Goal: Task Accomplishment & Management: Use online tool/utility

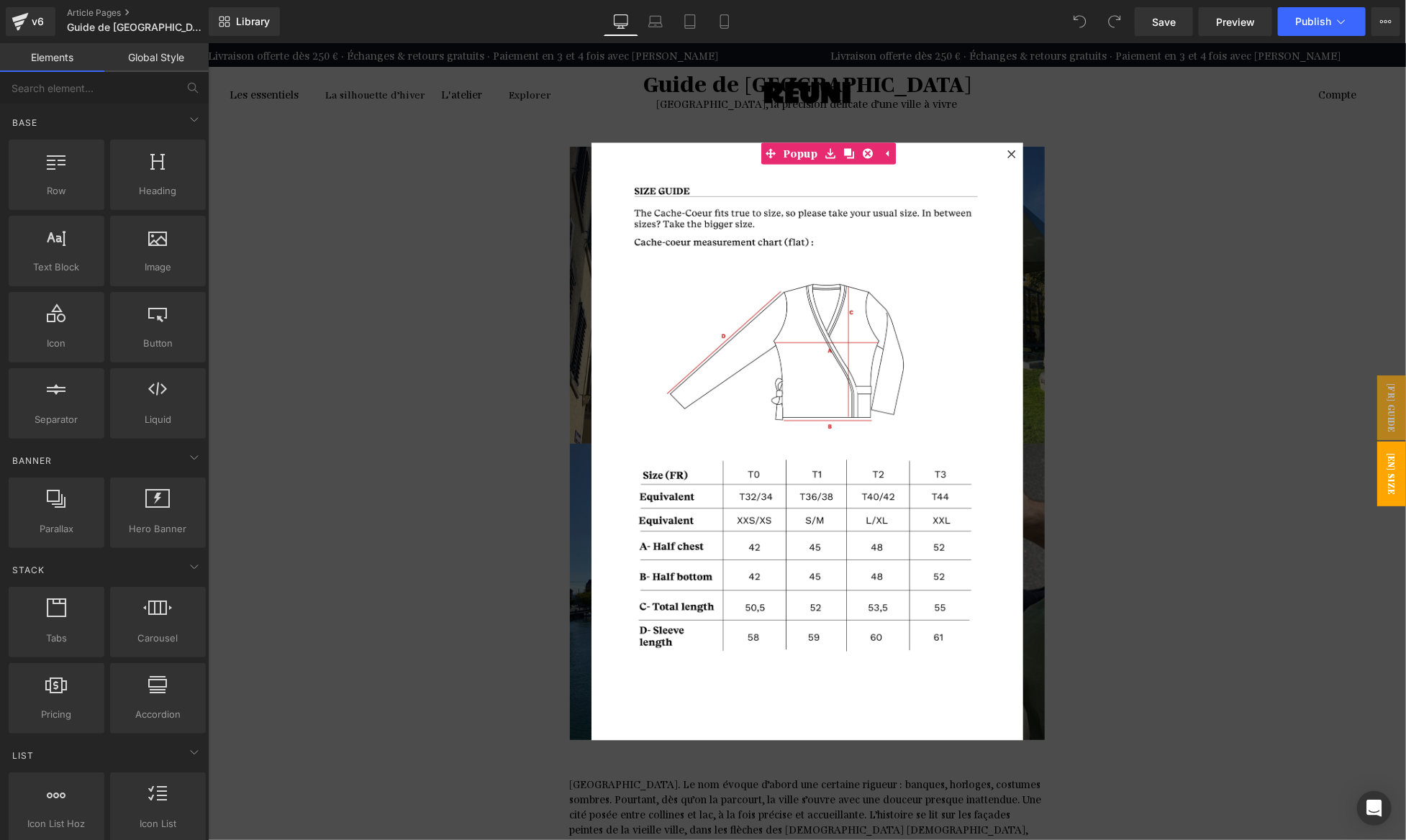
click at [400, 451] on div at bounding box center [806, 441] width 1198 height 797
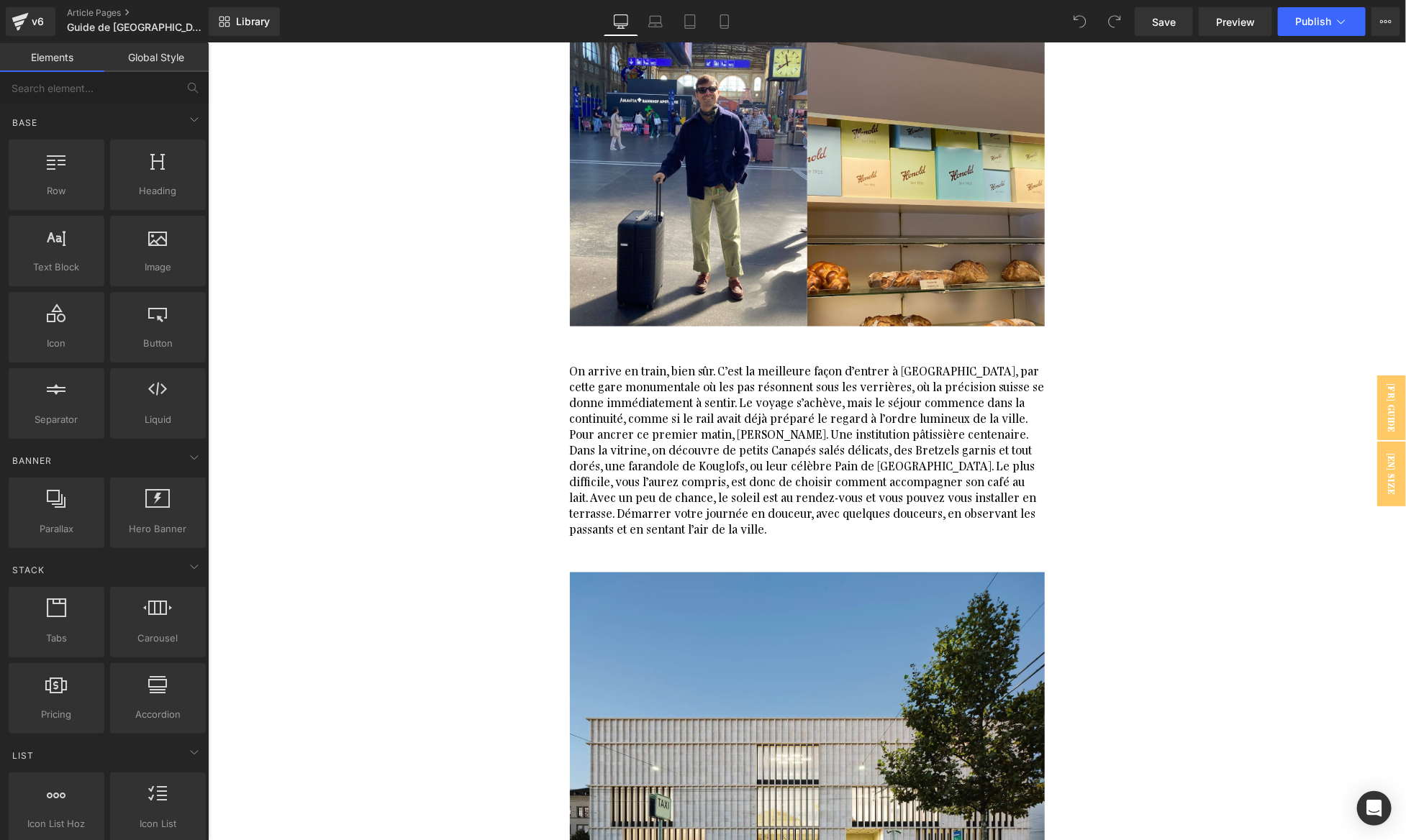
scroll to position [982, 0]
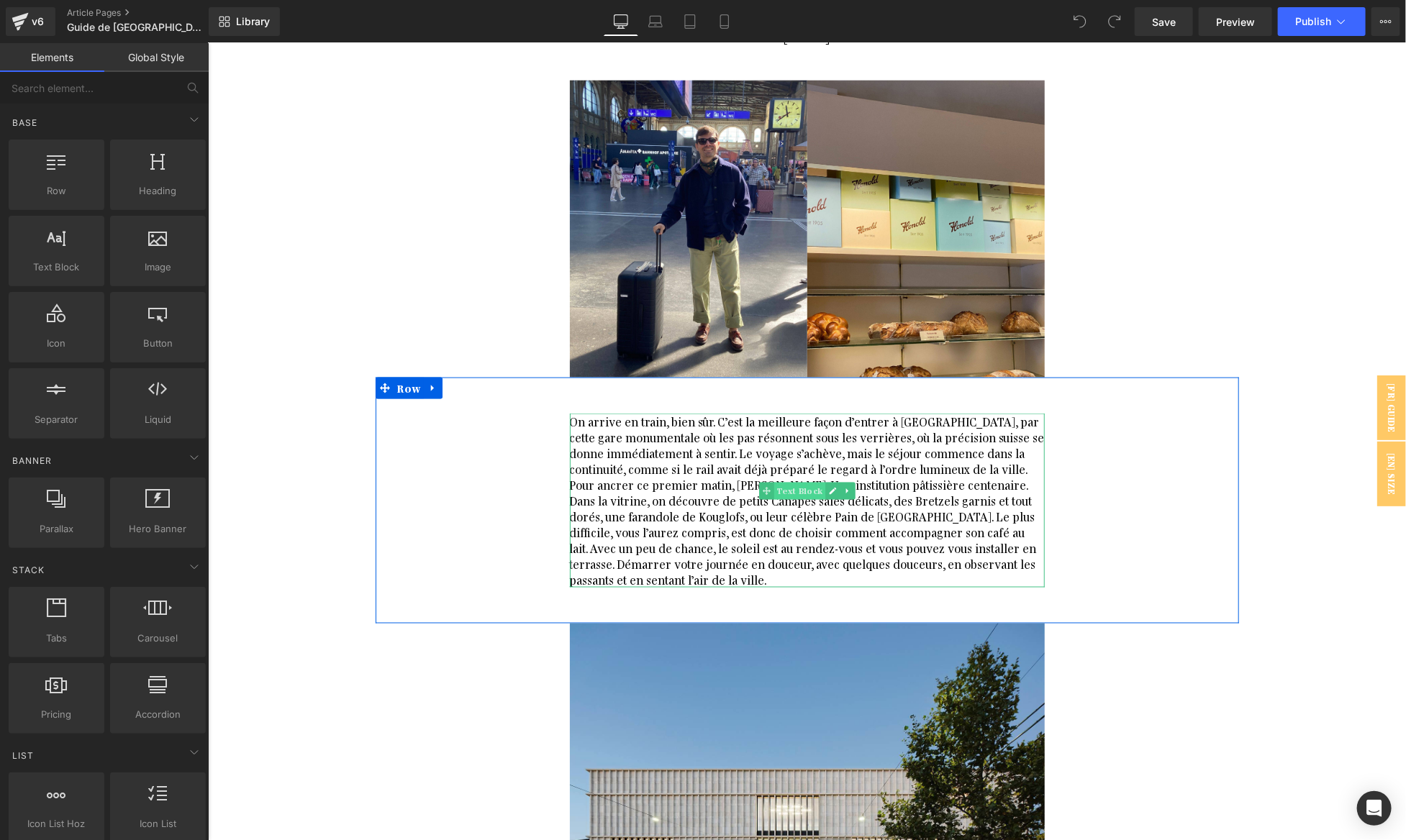
click at [784, 482] on span "Text Block" at bounding box center [798, 490] width 51 height 17
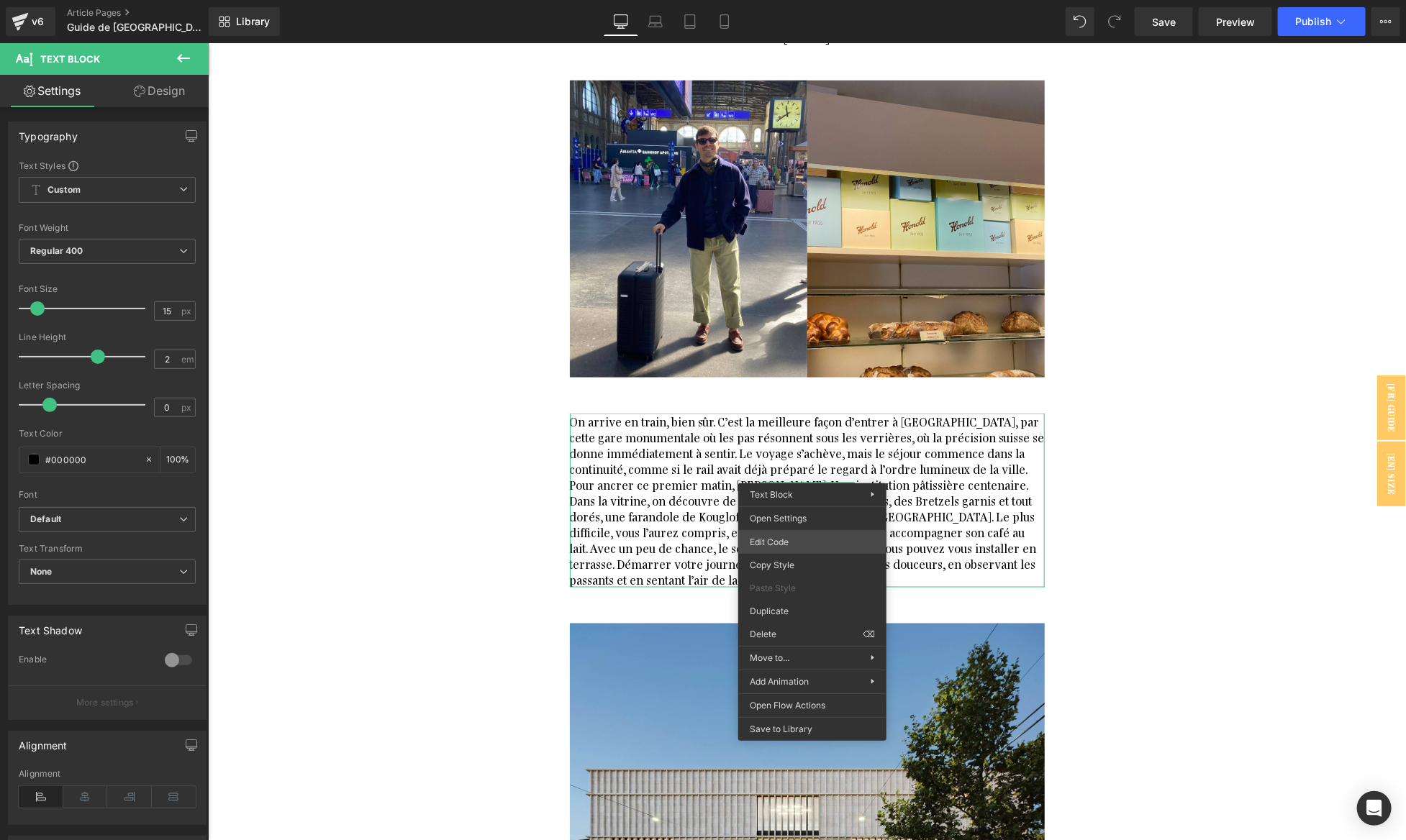
click at [798, 0] on div "Text Block You are previewing how the will restyle your page. You can not edit …" at bounding box center [703, 0] width 1406 height 0
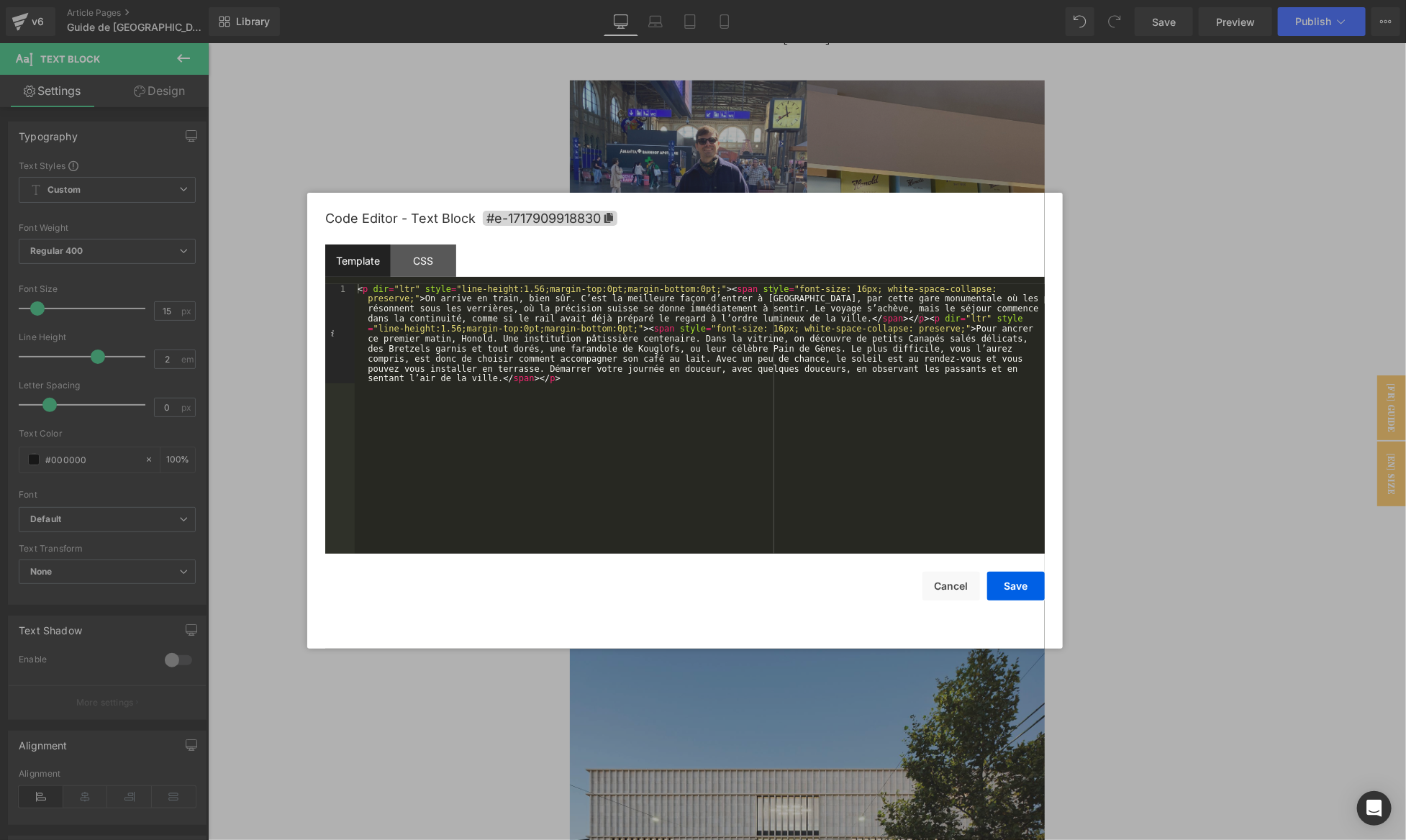
click at [955, 603] on div "Code Editor - Text Block #e-1717909918830 Template CSS 1 < p dir = "ltr" style …" at bounding box center [685, 421] width 719 height 456
click at [955, 579] on button "Cancel" at bounding box center [951, 587] width 58 height 29
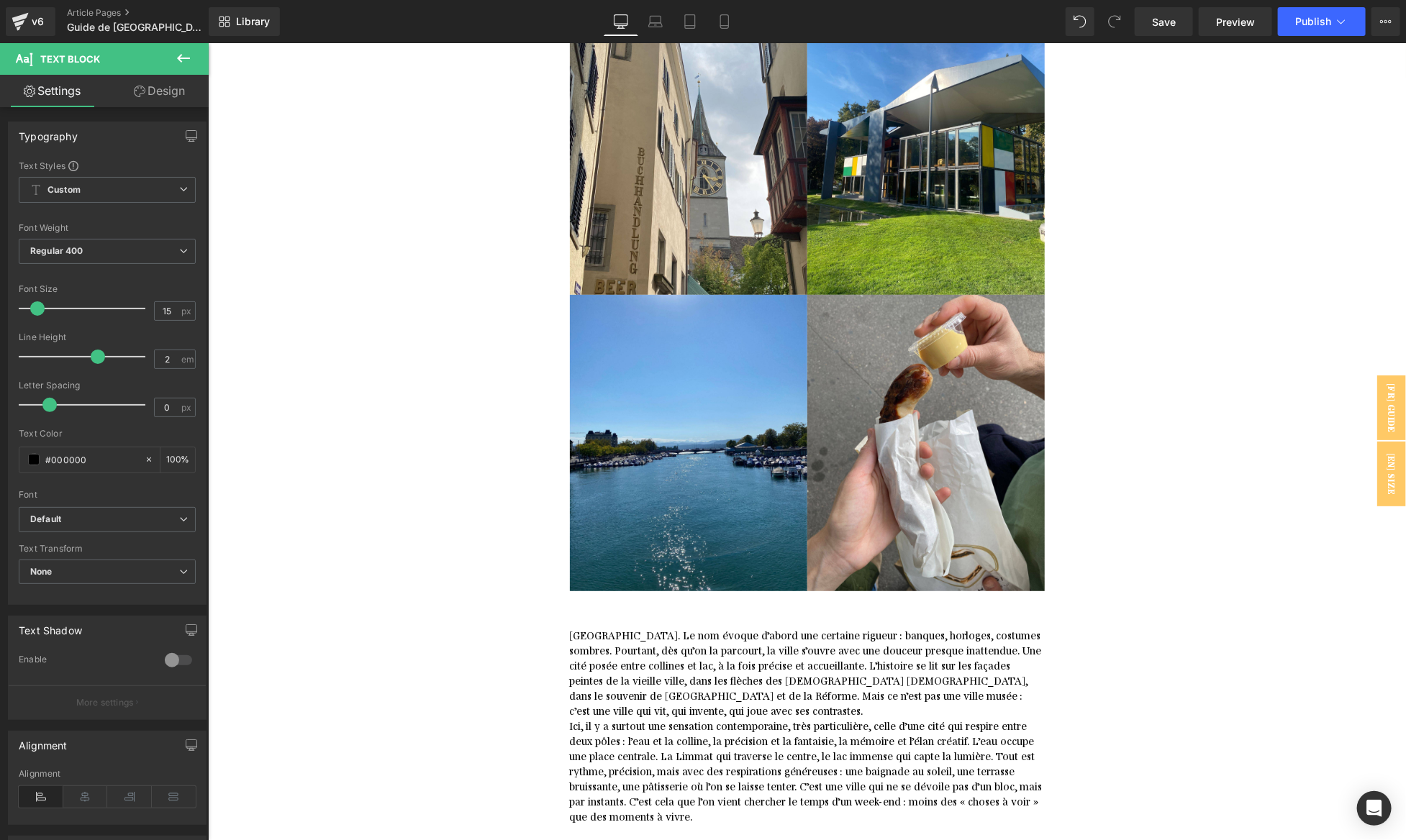
scroll to position [0, 0]
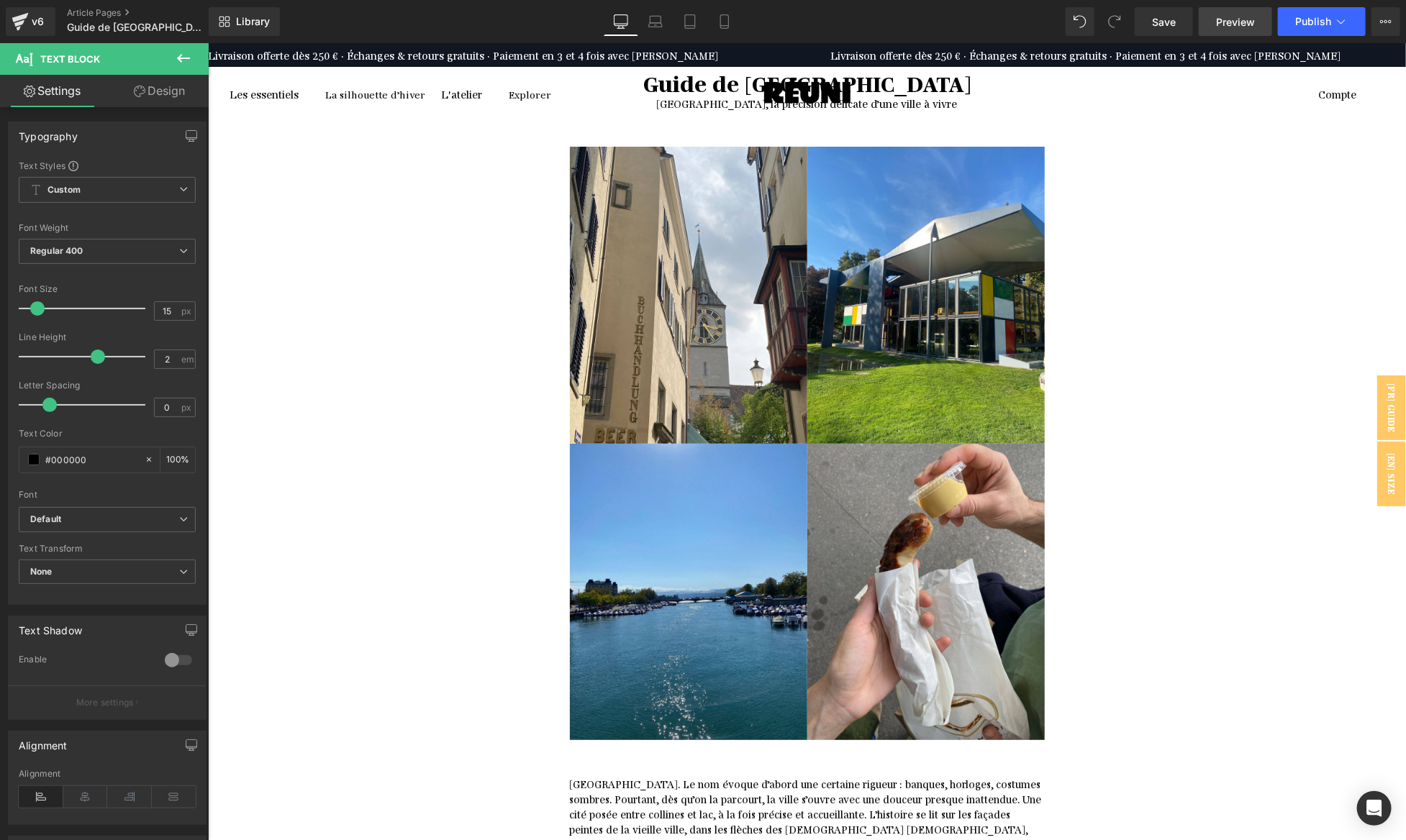
click at [1223, 17] on span "Preview" at bounding box center [1235, 22] width 39 height 15
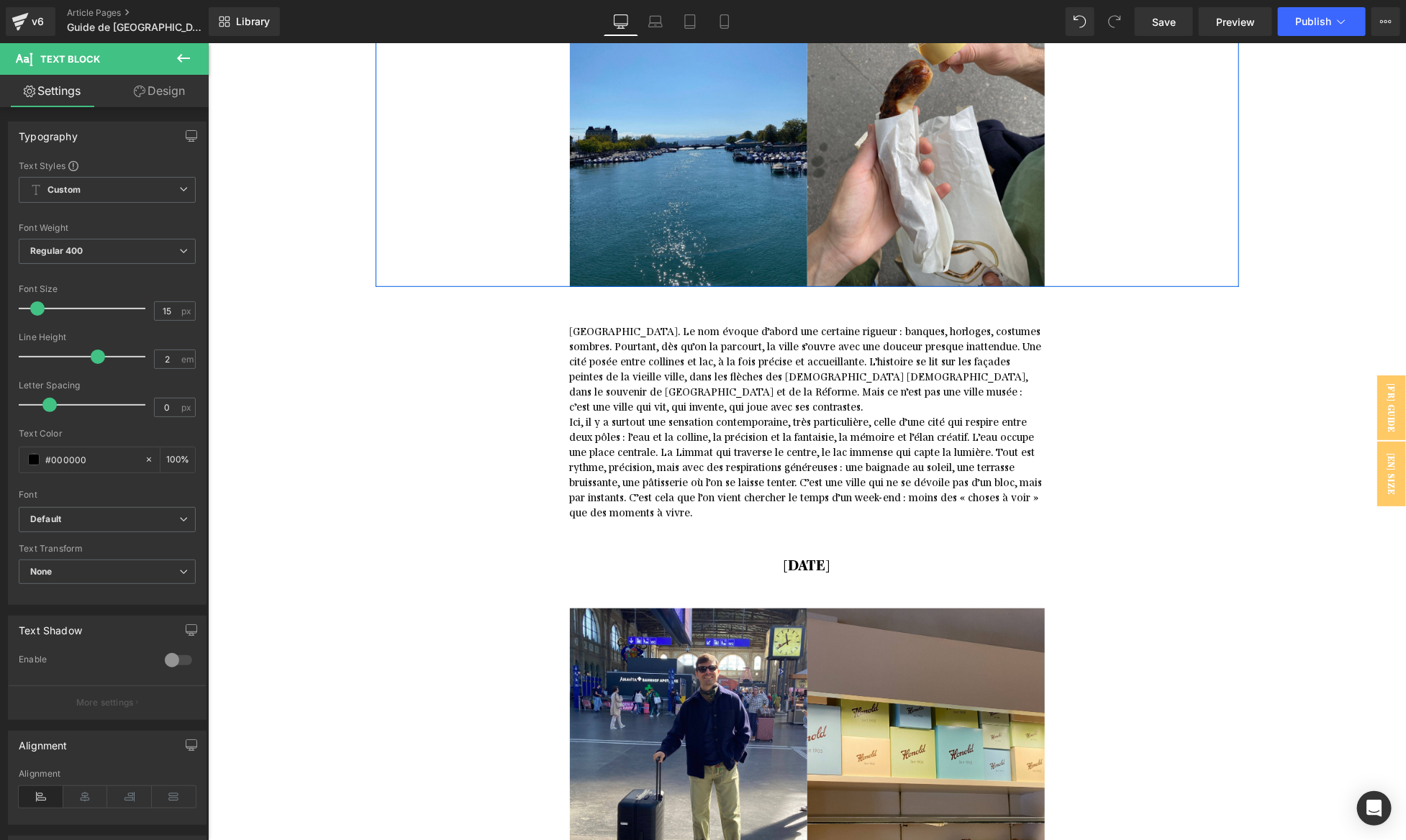
scroll to position [544, 0]
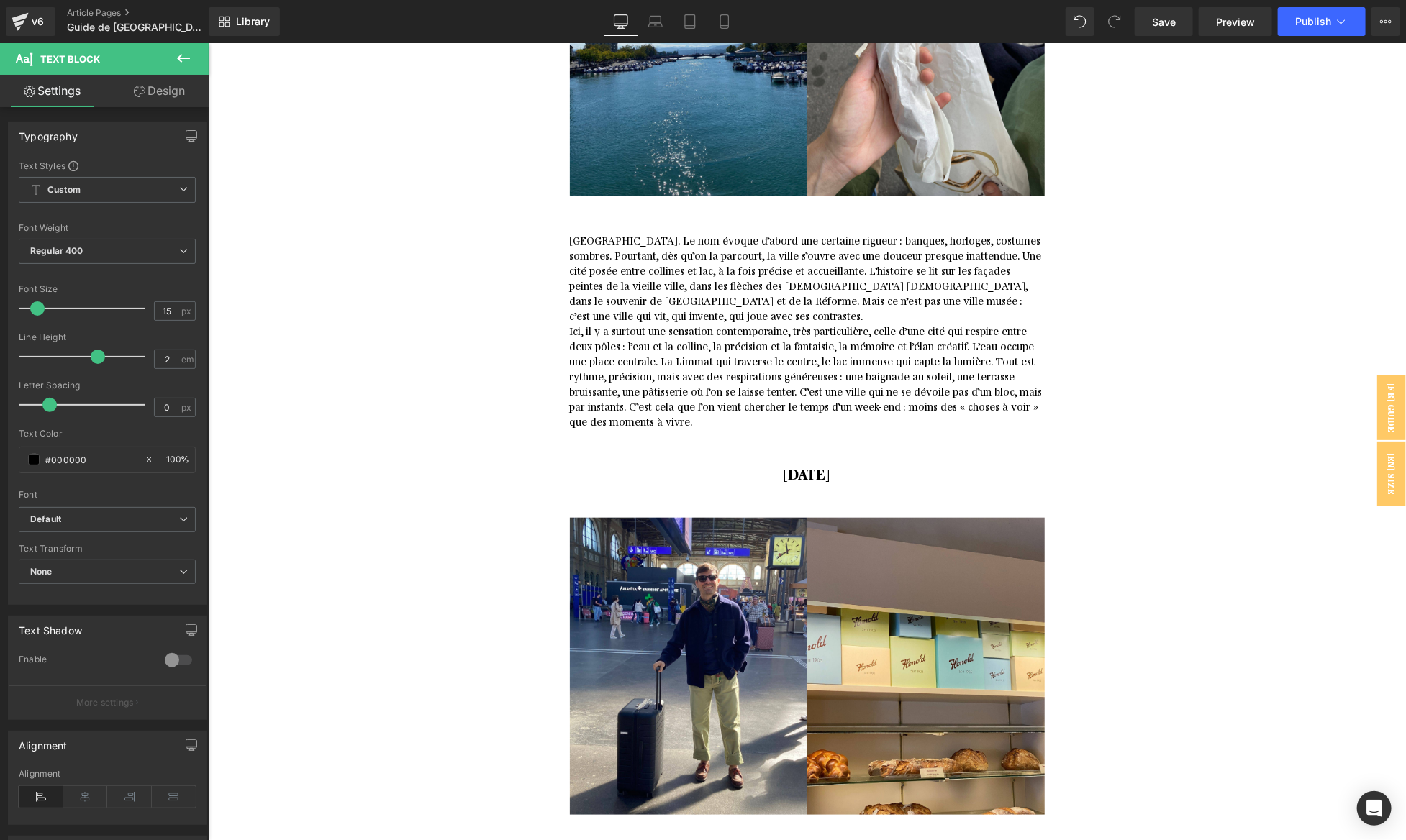
click at [939, 303] on p "[GEOGRAPHIC_DATA]. Le nom évoque d’abord une certaine rigueur : banques, horlog…" at bounding box center [806, 277] width 475 height 91
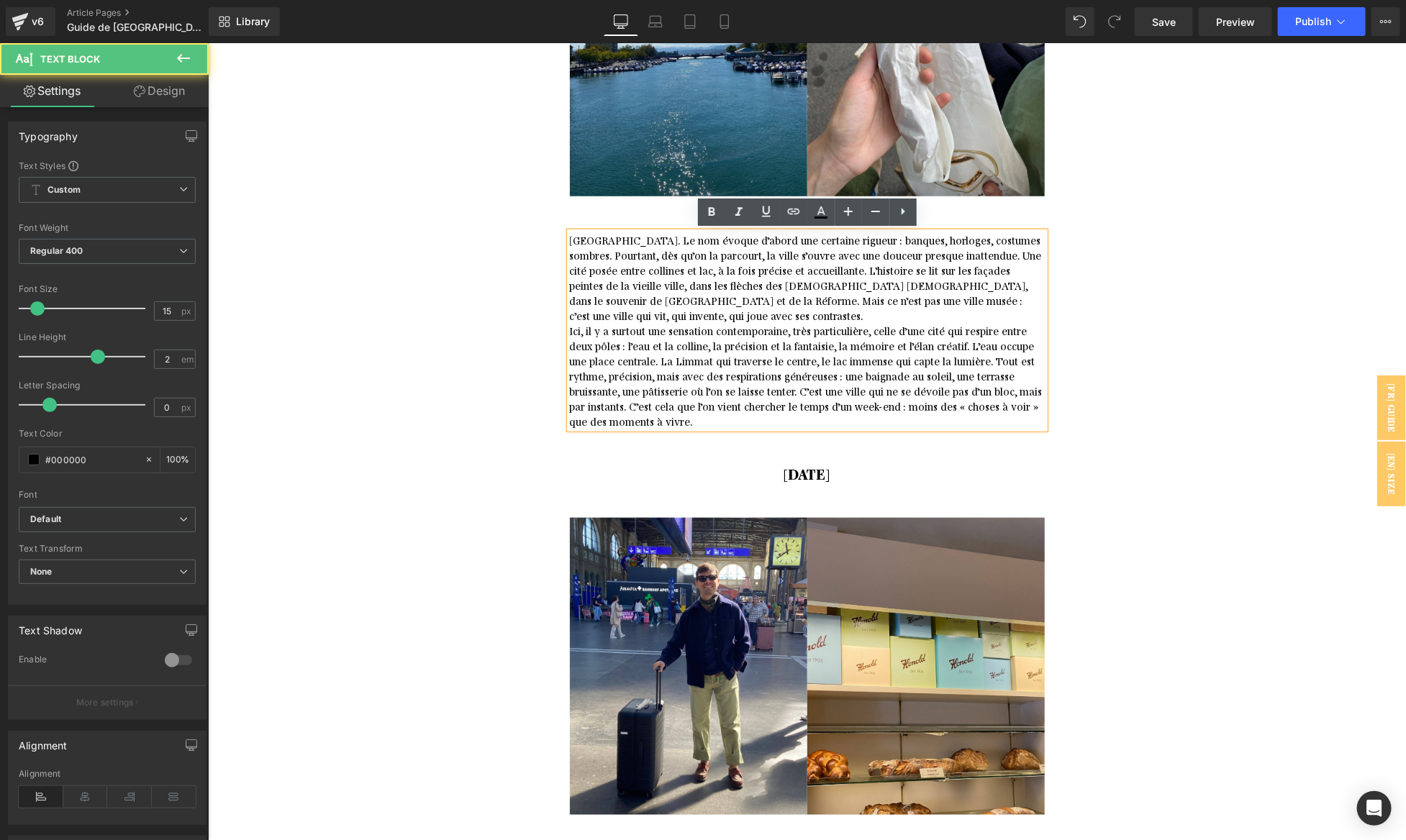
click at [945, 299] on p "[GEOGRAPHIC_DATA]. Le nom évoque d’abord une certaine rigueur : banques, horlog…" at bounding box center [806, 277] width 475 height 91
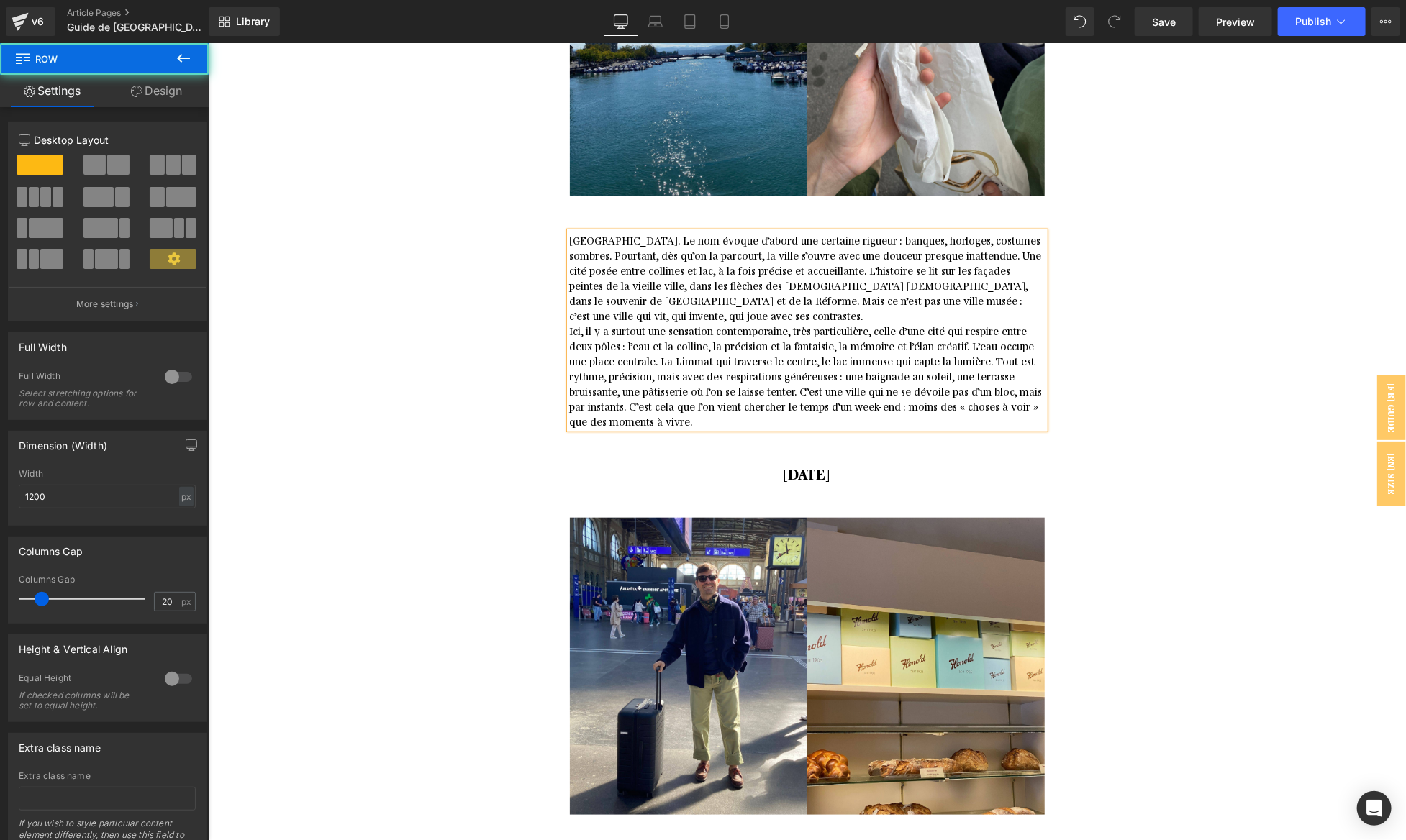
click at [1080, 331] on div "[GEOGRAPHIC_DATA]. Le nom évoque d’abord une certaine rigueur : banques, horlog…" at bounding box center [806, 311] width 864 height 233
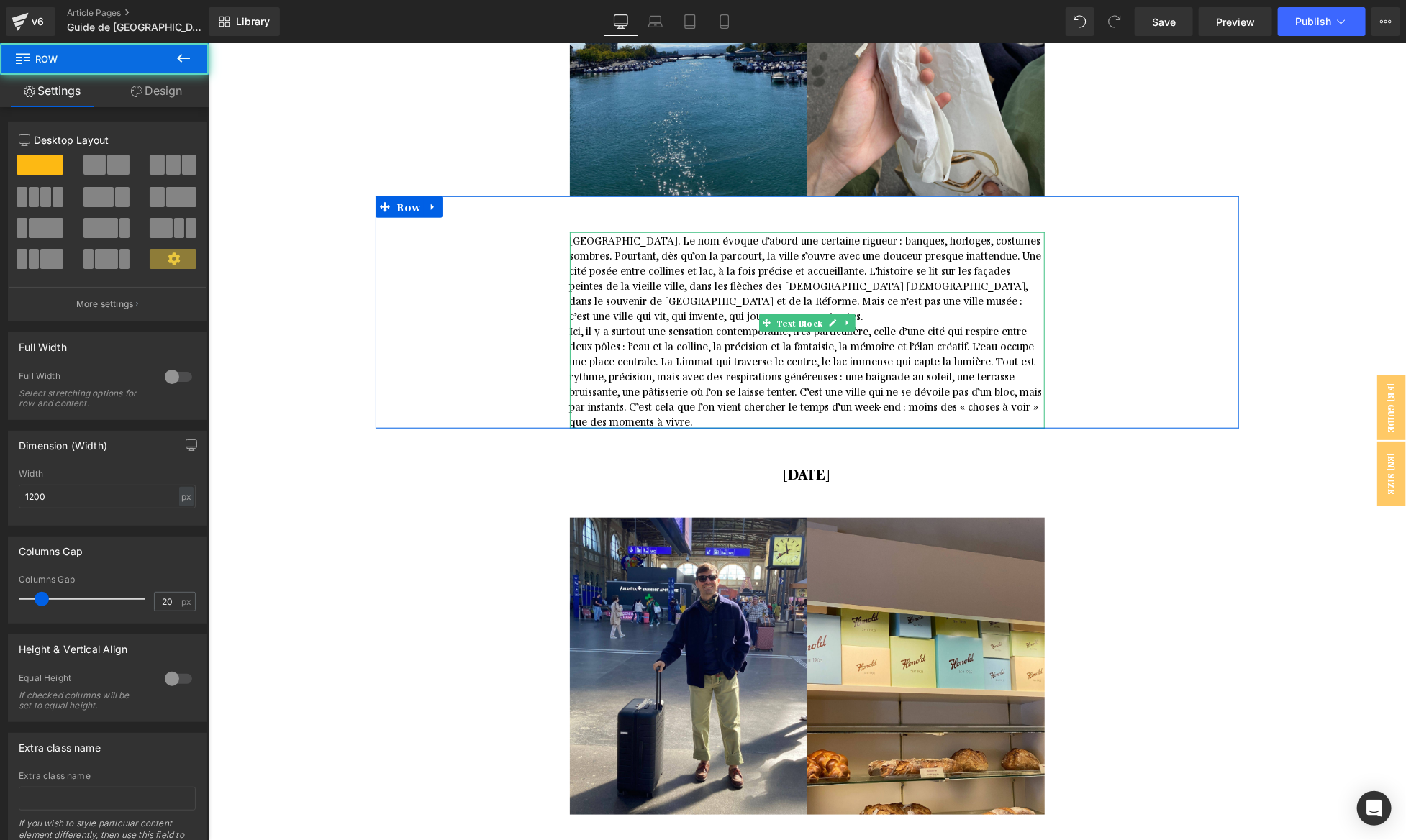
click at [975, 303] on p "[GEOGRAPHIC_DATA]. Le nom évoque d’abord une certaine rigueur : banques, horlog…" at bounding box center [806, 277] width 475 height 91
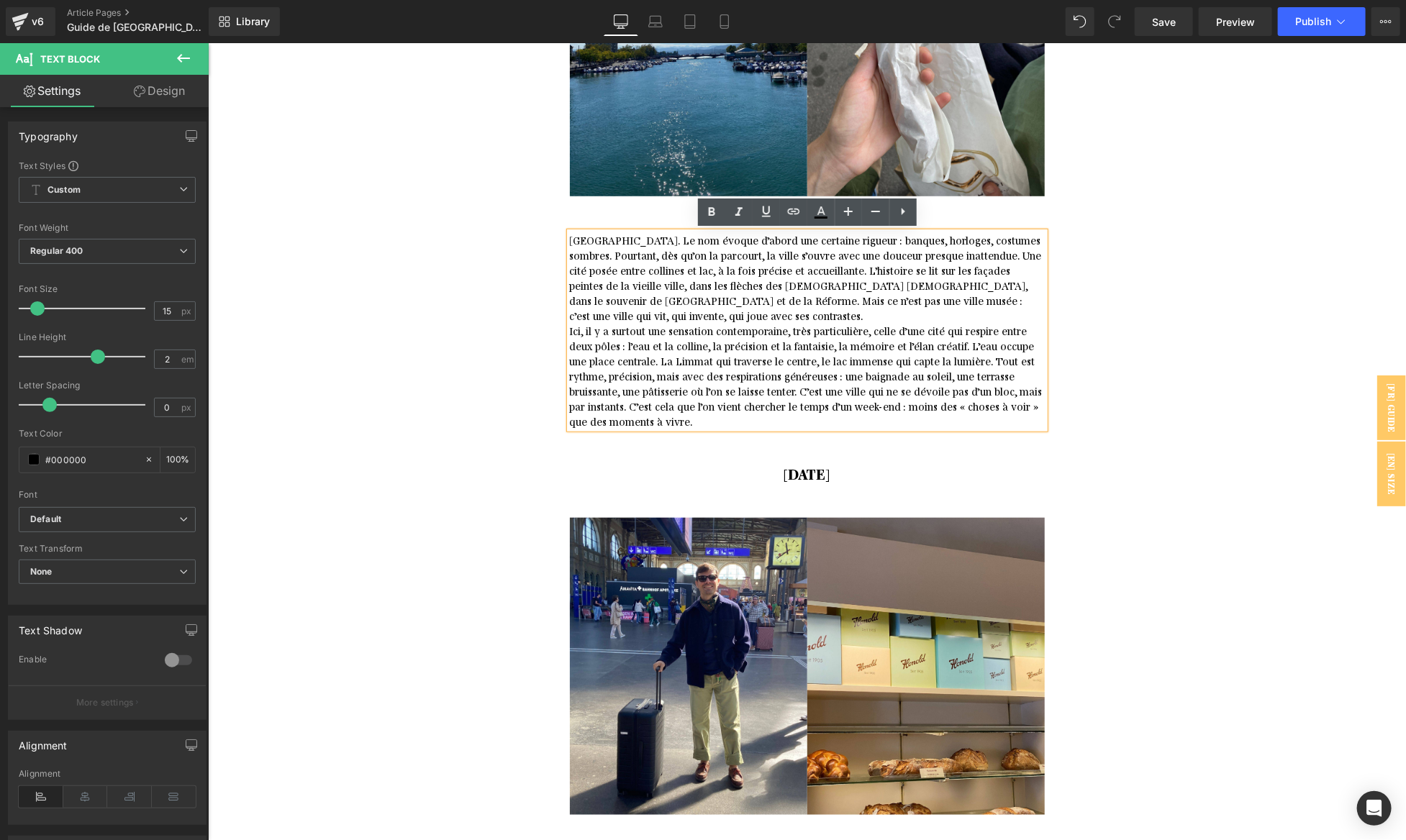
click at [1084, 324] on div "[GEOGRAPHIC_DATA]. Le nom évoque d’abord une certaine rigueur : banques, horlog…" at bounding box center [806, 311] width 864 height 233
